Goal: Transaction & Acquisition: Purchase product/service

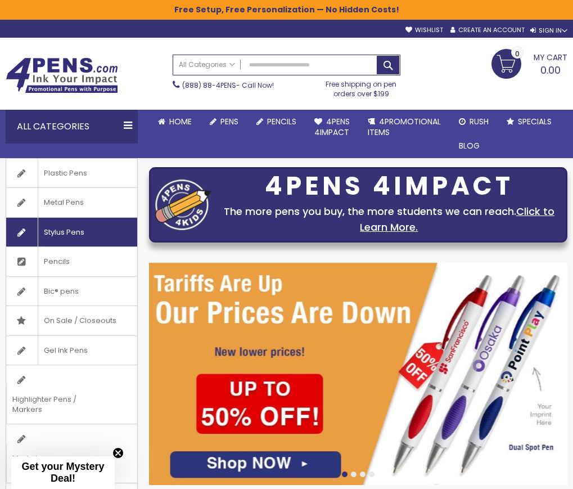
click at [45, 228] on span "Stylus Pens" at bounding box center [64, 232] width 52 height 29
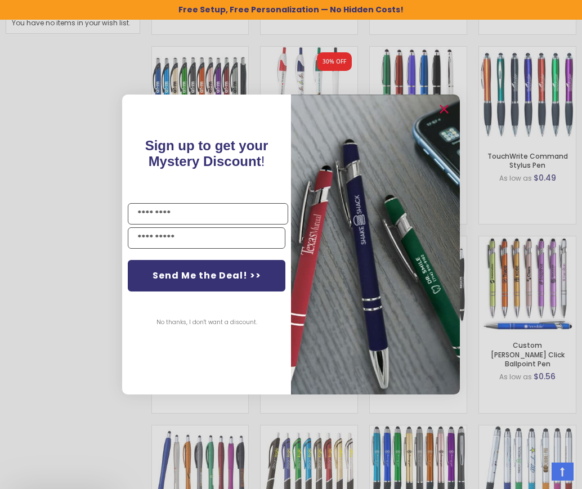
scroll to position [734, 0]
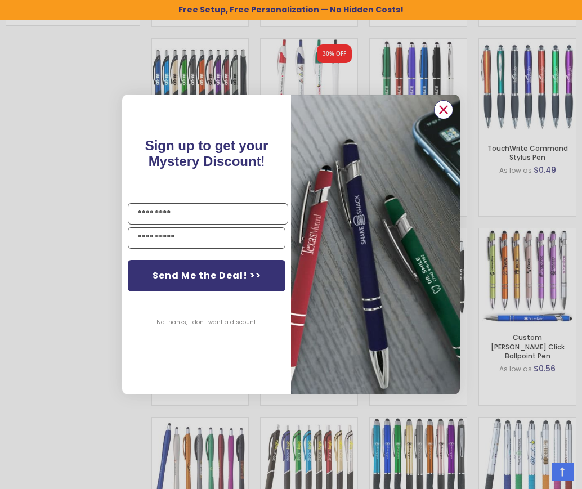
drag, startPoint x: 444, startPoint y: 106, endPoint x: 435, endPoint y: 107, distance: 8.5
click at [443, 108] on circle "Close dialog" at bounding box center [443, 109] width 17 height 17
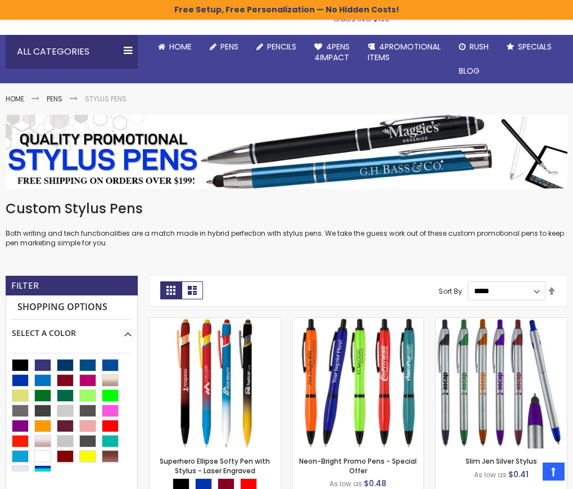
scroll to position [0, 0]
